Goal: Navigation & Orientation: Find specific page/section

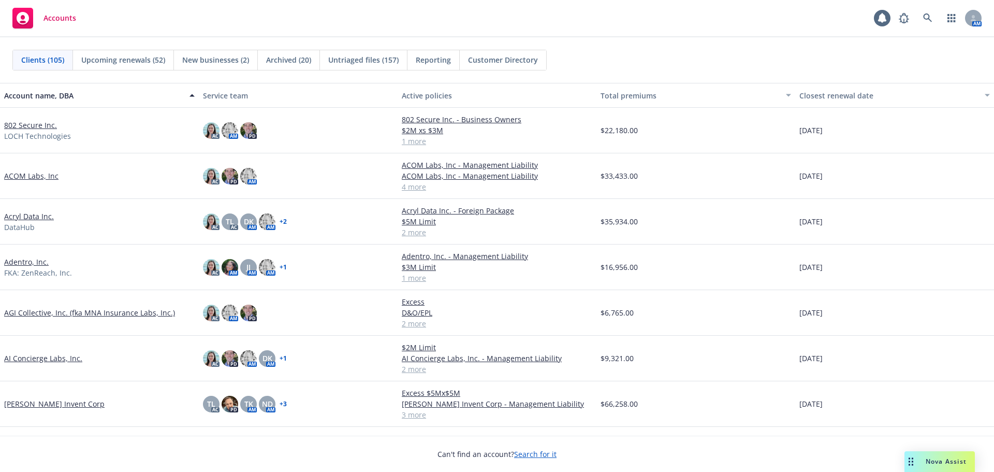
click at [37, 124] on link "802 Secure Inc." at bounding box center [30, 125] width 53 height 11
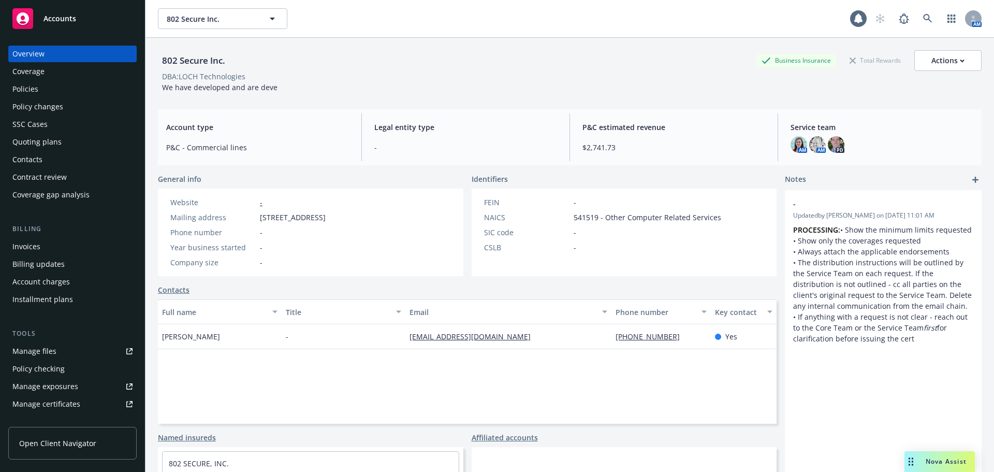
click at [61, 348] on link "Manage files" at bounding box center [72, 351] width 128 height 17
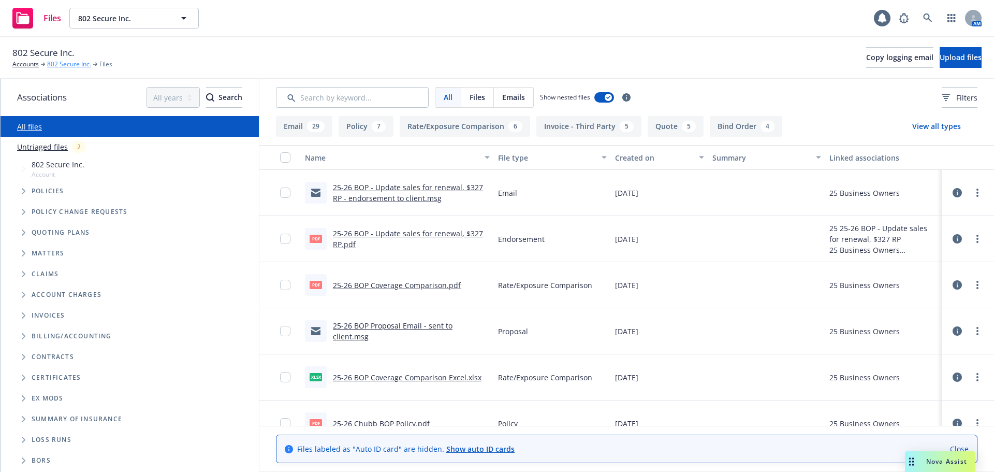
click at [65, 65] on link "802 Secure Inc." at bounding box center [69, 64] width 44 height 9
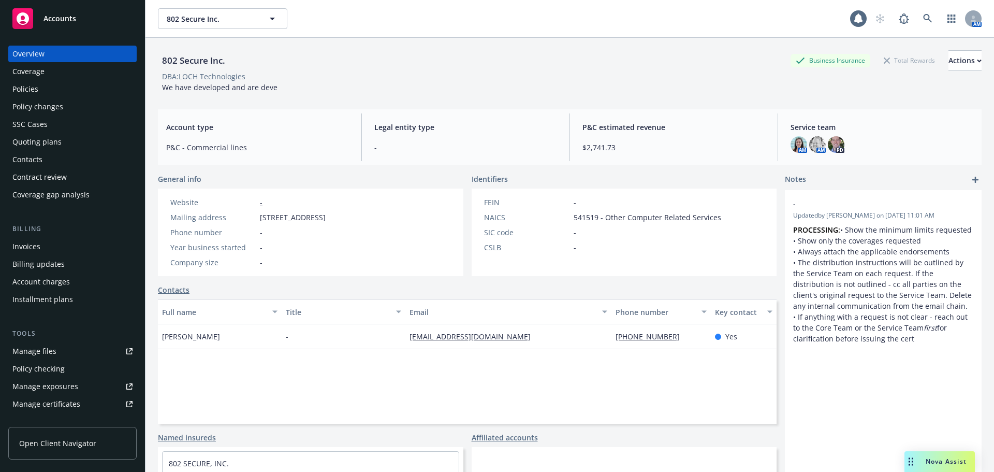
click at [62, 346] on link "Manage files" at bounding box center [72, 351] width 128 height 17
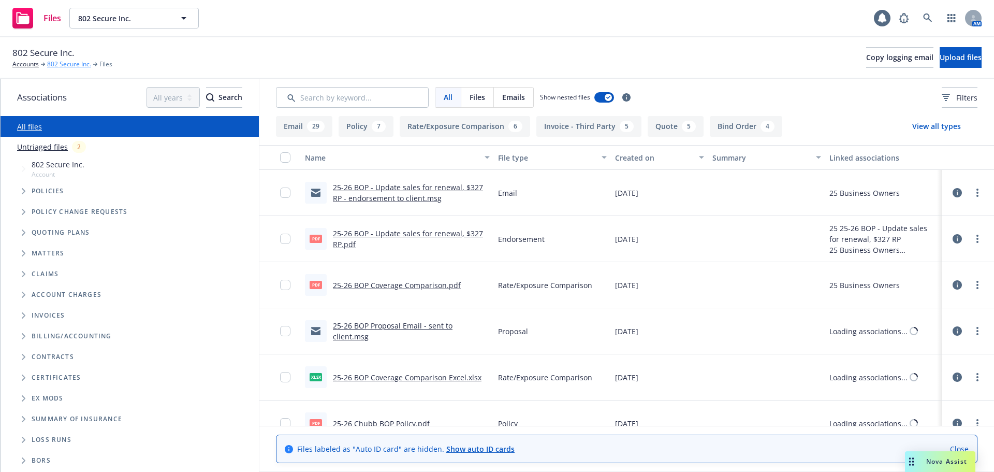
click at [84, 66] on link "802 Secure Inc." at bounding box center [69, 64] width 44 height 9
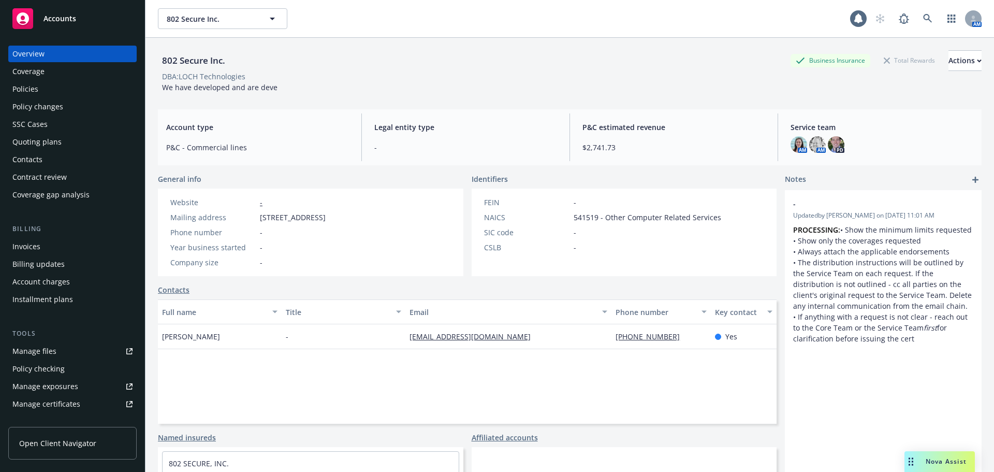
click at [63, 355] on link "Manage files" at bounding box center [72, 351] width 128 height 17
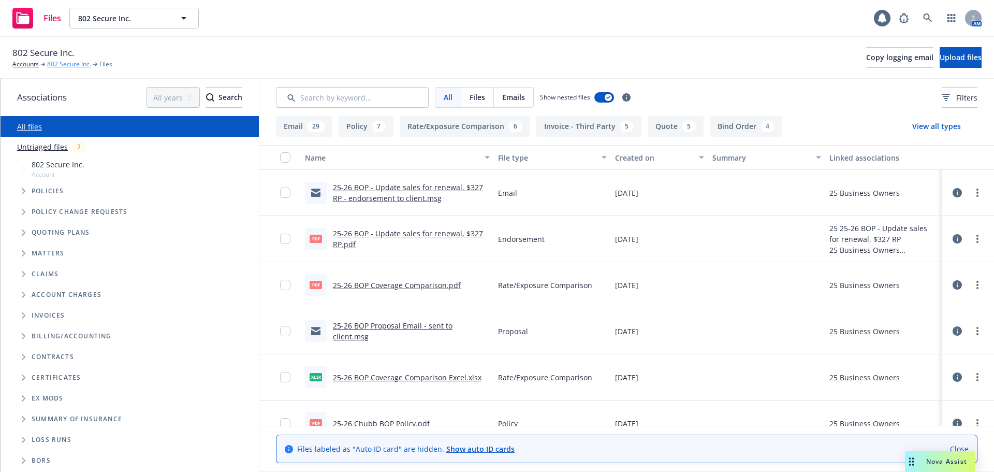
click at [67, 66] on link "802 Secure Inc." at bounding box center [69, 64] width 44 height 9
